Goal: Learn about a topic

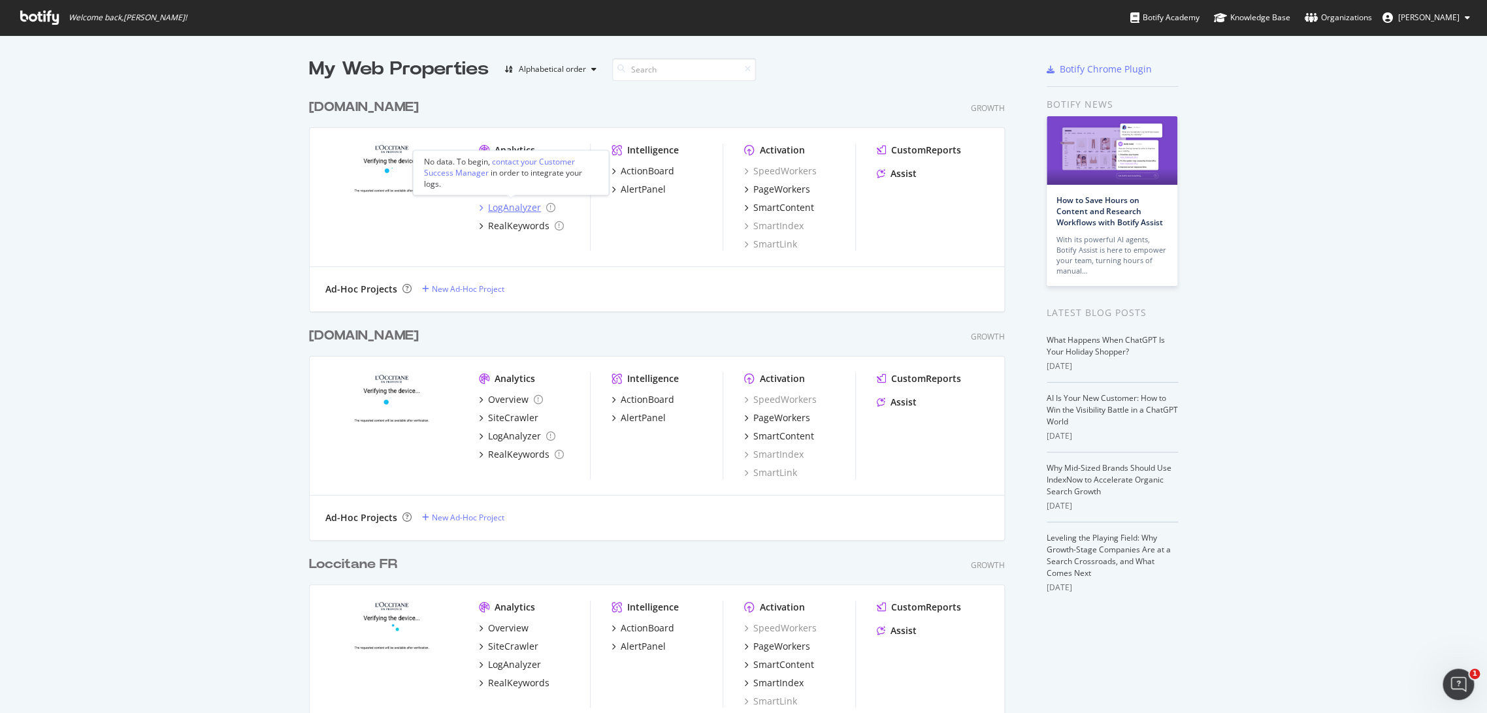
click at [526, 208] on div "LogAnalyzer" at bounding box center [514, 207] width 53 height 13
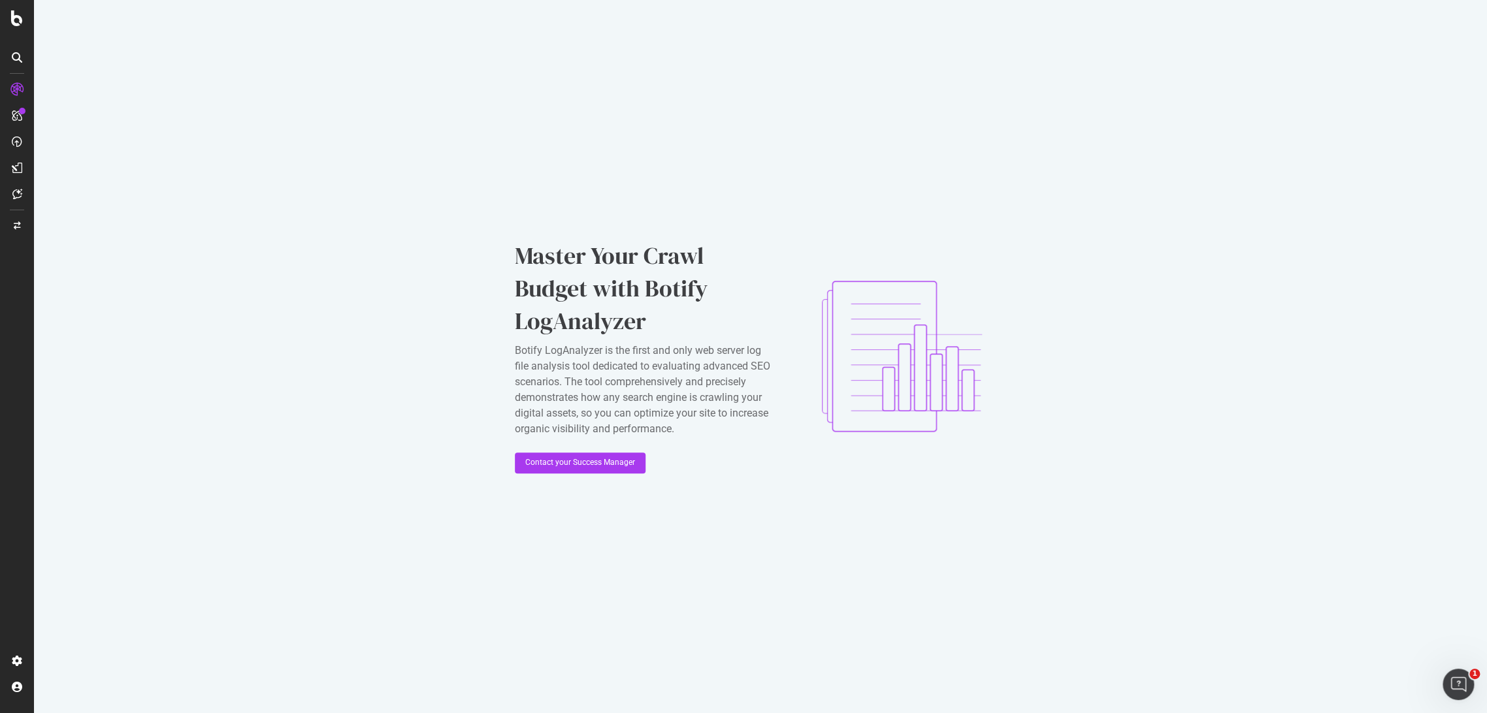
drag, startPoint x: 1485, startPoint y: 170, endPoint x: 1485, endPoint y: 253, distance: 83.6
click at [1485, 253] on div "Master Your Crawl Budget with Botify LogAnalyzer Botify LogAnalyzer is the firs…" at bounding box center [760, 356] width 1453 height 713
click at [849, 282] on img at bounding box center [901, 356] width 209 height 209
drag, startPoint x: 605, startPoint y: 310, endPoint x: 610, endPoint y: 320, distance: 11.4
click at [606, 309] on div "Master Your Crawl Budget with Botify LogAnalyzer" at bounding box center [645, 289] width 261 height 98
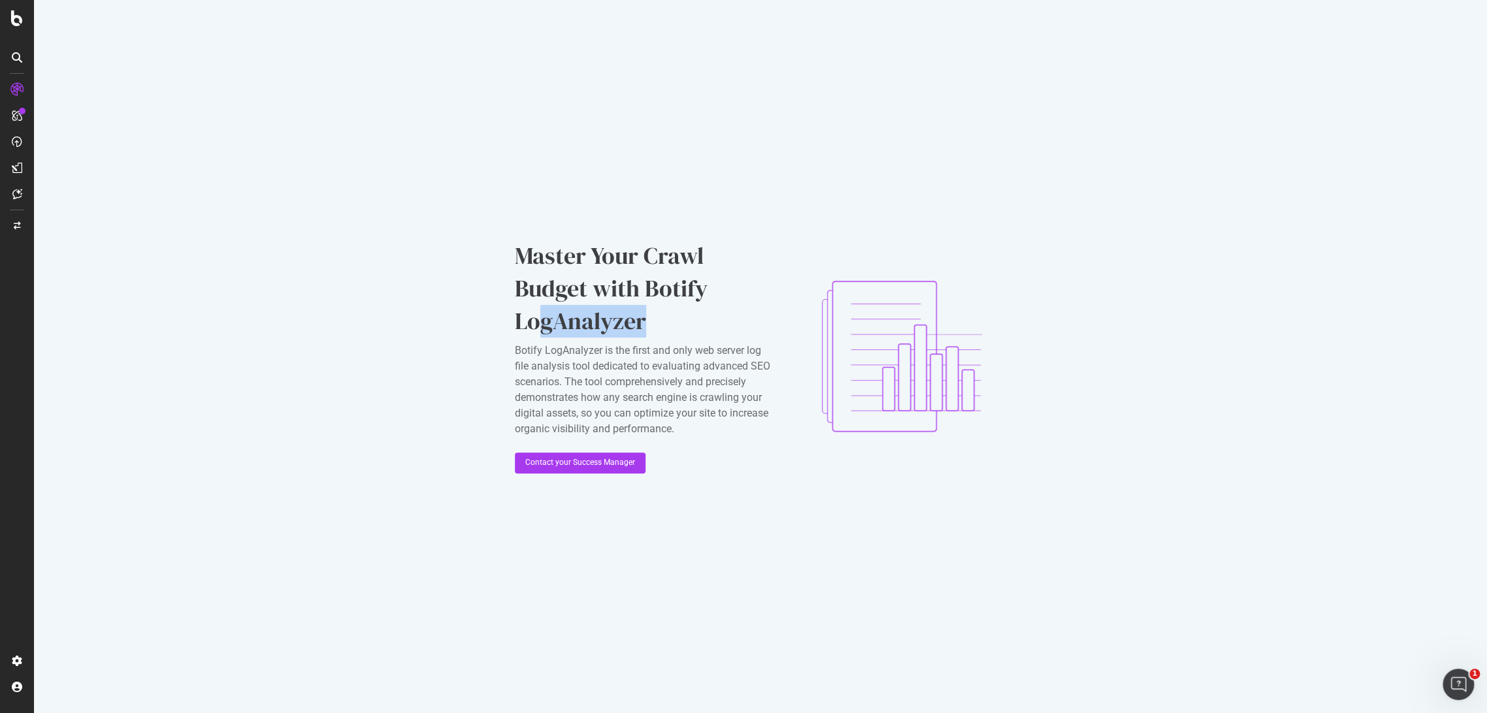
drag, startPoint x: 688, startPoint y: 318, endPoint x: 536, endPoint y: 310, distance: 153.1
click at [536, 310] on div "Master Your Crawl Budget with Botify LogAnalyzer" at bounding box center [645, 289] width 261 height 98
click at [508, 310] on div "Master Your Crawl Budget with Botify LogAnalyzer Botify LogAnalyzer is the firs…" at bounding box center [760, 356] width 1453 height 713
drag, startPoint x: 484, startPoint y: 329, endPoint x: 470, endPoint y: 353, distance: 27.8
click at [485, 328] on div "Master Your Crawl Budget with Botify LogAnalyzer Botify LogAnalyzer is the firs…" at bounding box center [760, 356] width 1453 height 713
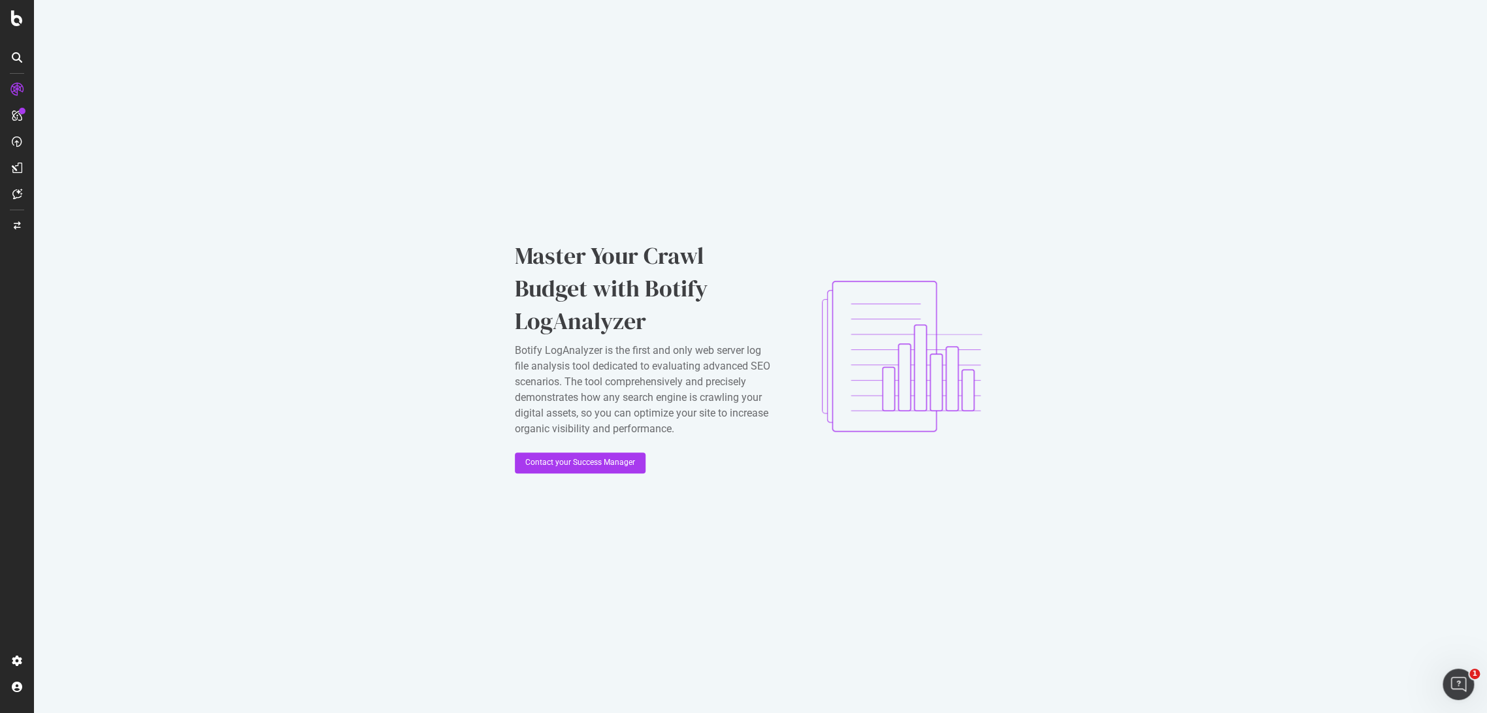
click at [448, 376] on div "Master Your Crawl Budget with Botify LogAnalyzer Botify LogAnalyzer is the firs…" at bounding box center [760, 356] width 1453 height 713
click at [716, 447] on div "Master Your Crawl Budget with Botify LogAnalyzer Botify LogAnalyzer is the firs…" at bounding box center [645, 357] width 261 height 234
click at [703, 530] on div "Master Your Crawl Budget with Botify LogAnalyzer Botify LogAnalyzer is the firs…" at bounding box center [760, 356] width 1453 height 713
click at [684, 536] on div "Master Your Crawl Budget with Botify LogAnalyzer Botify LogAnalyzer is the firs…" at bounding box center [760, 356] width 1453 height 713
click at [664, 322] on div "Master Your Crawl Budget with Botify LogAnalyzer" at bounding box center [645, 289] width 261 height 98
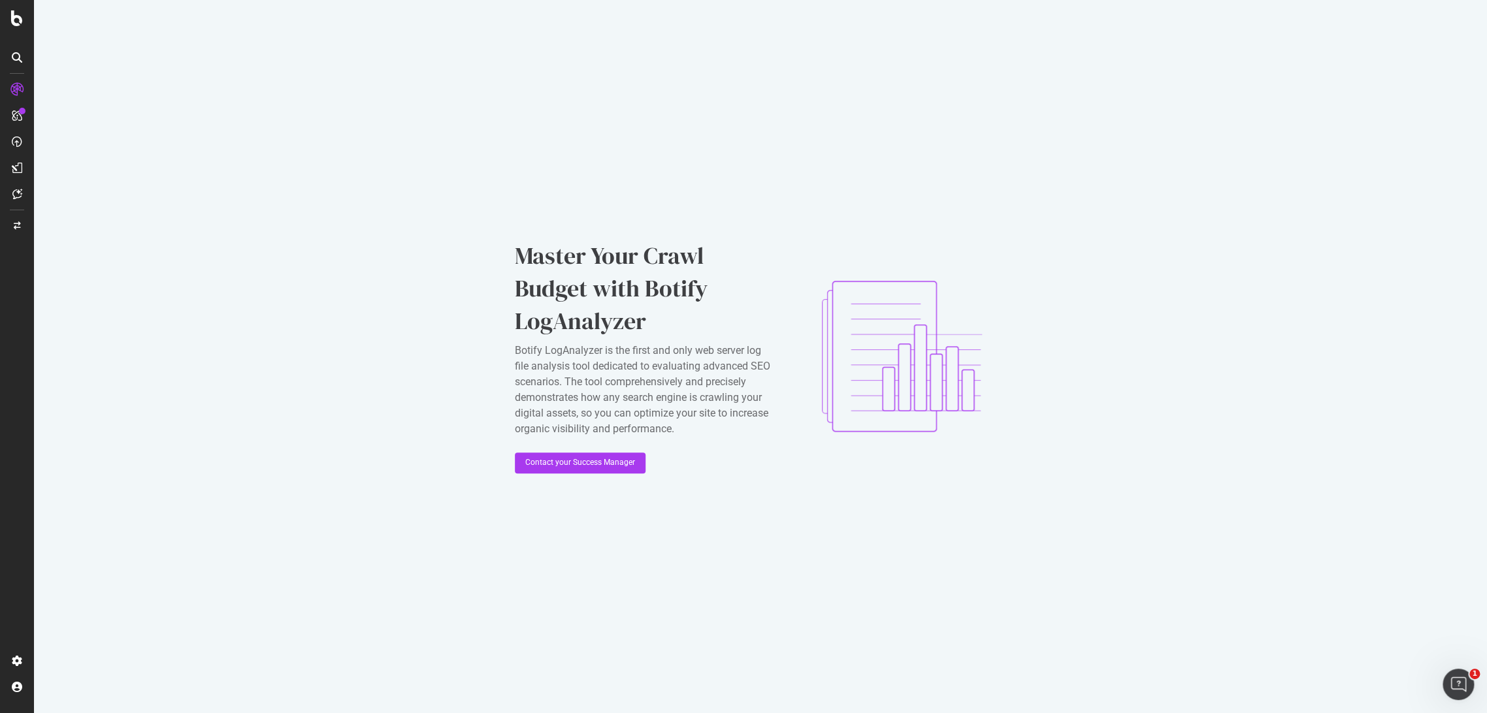
click at [738, 255] on div "Master Your Crawl Budget with Botify LogAnalyzer" at bounding box center [645, 289] width 261 height 98
click at [752, 210] on div "Master Your Crawl Budget with Botify LogAnalyzer Botify LogAnalyzer is the firs…" at bounding box center [760, 356] width 1453 height 713
click at [513, 261] on div "Master Your Crawl Budget with Botify LogAnalyzer Botify LogAnalyzer is the firs…" at bounding box center [760, 356] width 1453 height 713
click at [687, 332] on div "Master Your Crawl Budget with Botify LogAnalyzer" at bounding box center [645, 289] width 261 height 98
click at [701, 407] on div "Botify LogAnalyzer is the first and only web server log file analysis tool dedi…" at bounding box center [645, 390] width 261 height 94
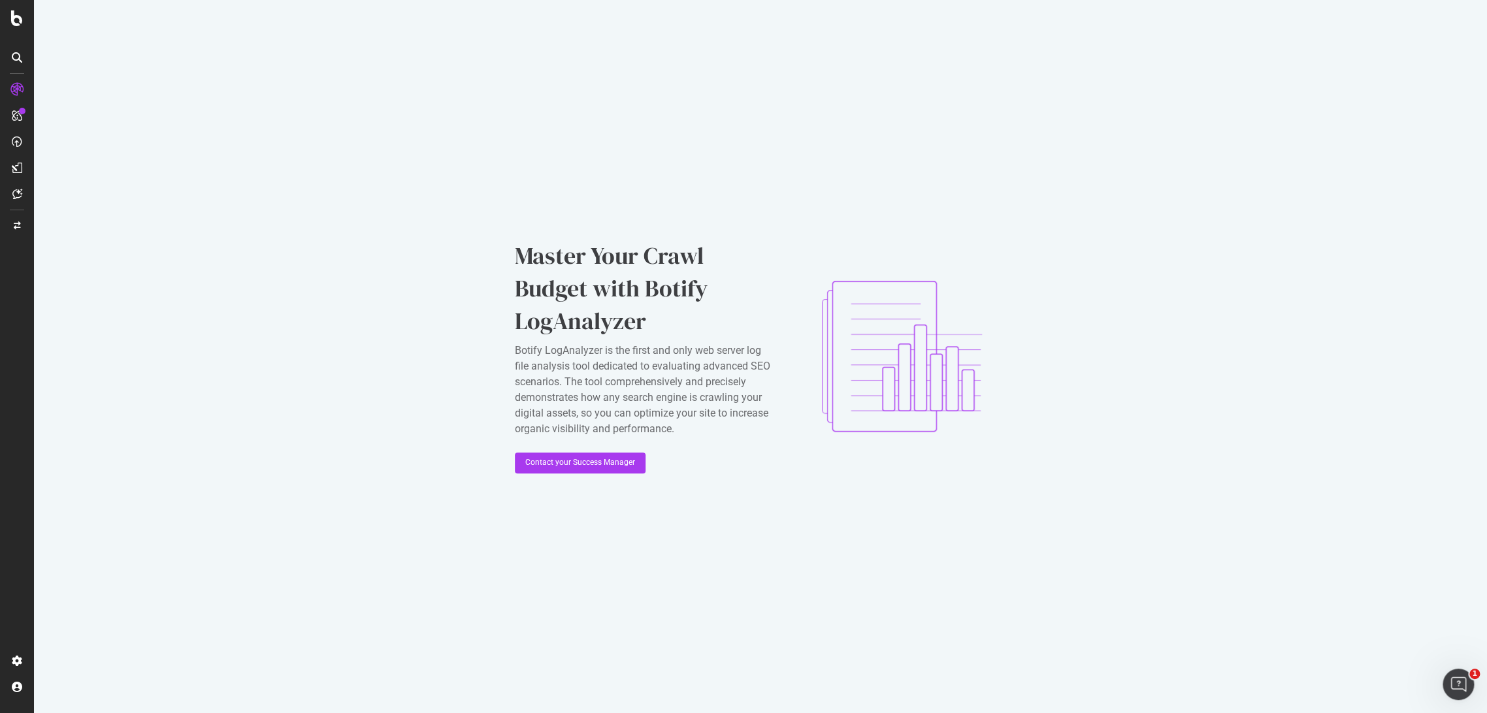
click at [698, 445] on div "Master Your Crawl Budget with Botify LogAnalyzer Botify LogAnalyzer is the firs…" at bounding box center [645, 357] width 261 height 234
